Goal: Find specific page/section: Find specific page/section

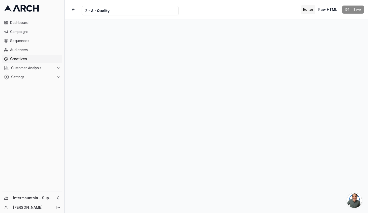
click at [74, 11] on button "button" at bounding box center [73, 9] width 9 height 9
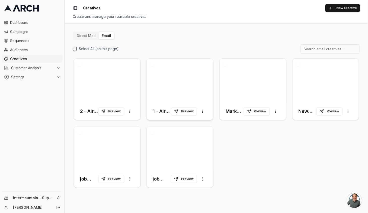
click at [169, 88] on div at bounding box center [180, 81] width 66 height 44
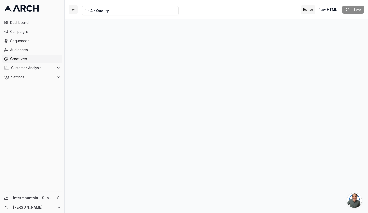
click at [74, 11] on button "button" at bounding box center [73, 9] width 9 height 9
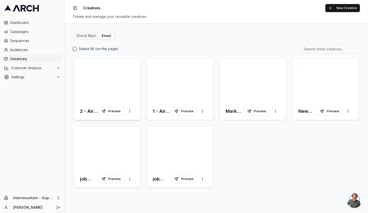
click at [102, 79] on div at bounding box center [107, 81] width 66 height 44
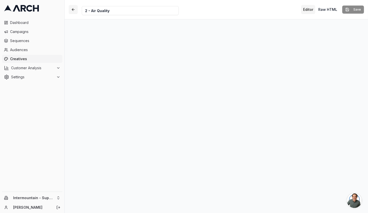
click at [74, 11] on button "button" at bounding box center [73, 9] width 9 height 9
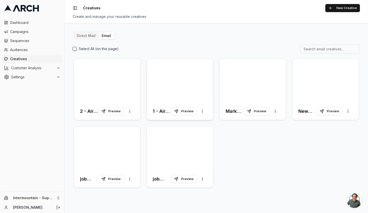
click at [199, 88] on div at bounding box center [180, 81] width 66 height 44
